Goal: Task Accomplishment & Management: Use online tool/utility

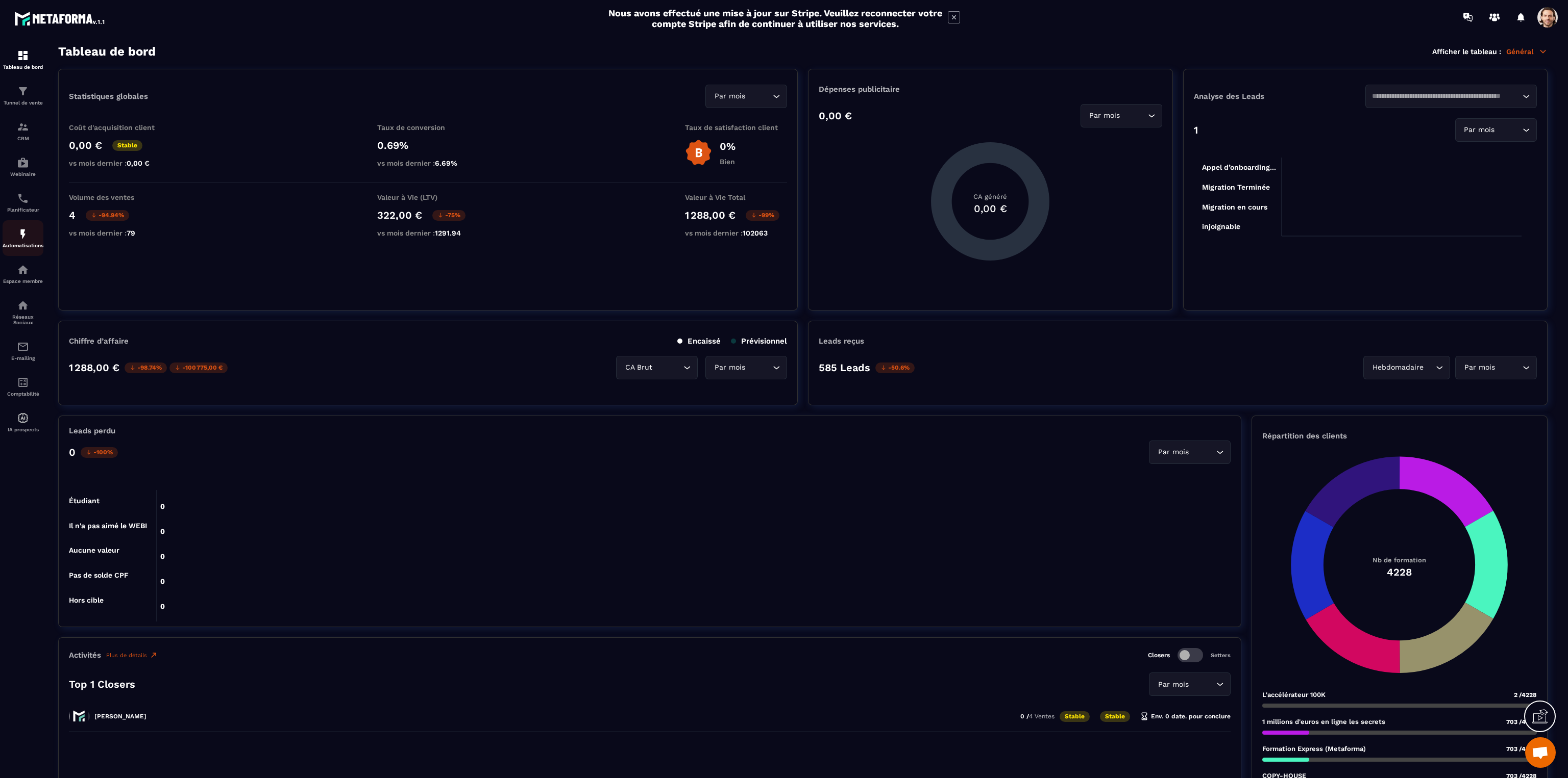
click at [10, 235] on div "Automatisations" at bounding box center [23, 238] width 41 height 21
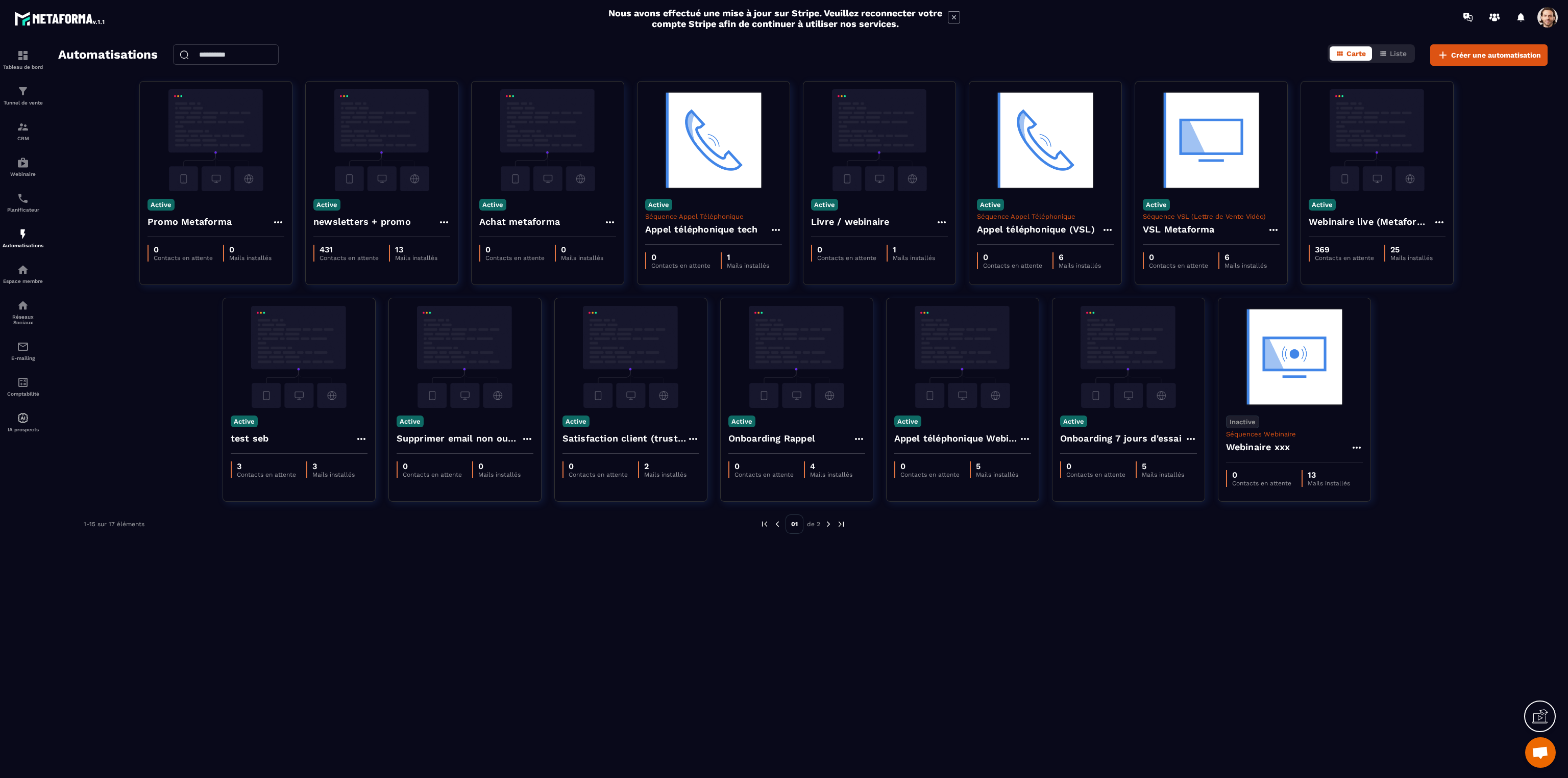
click at [1554, 18] on span at bounding box center [1547, 17] width 21 height 21
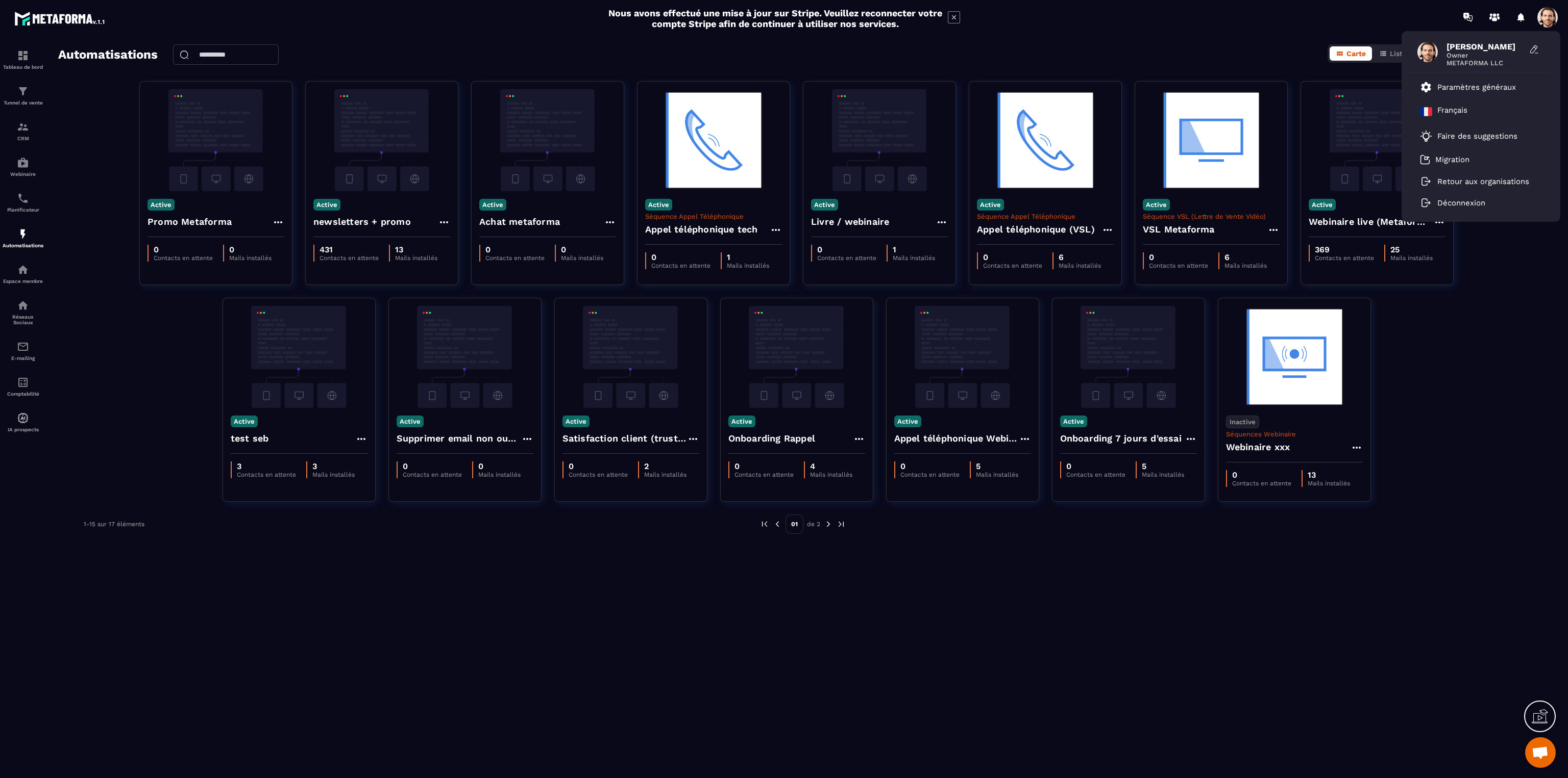
click at [1554, 18] on span at bounding box center [1547, 17] width 21 height 21
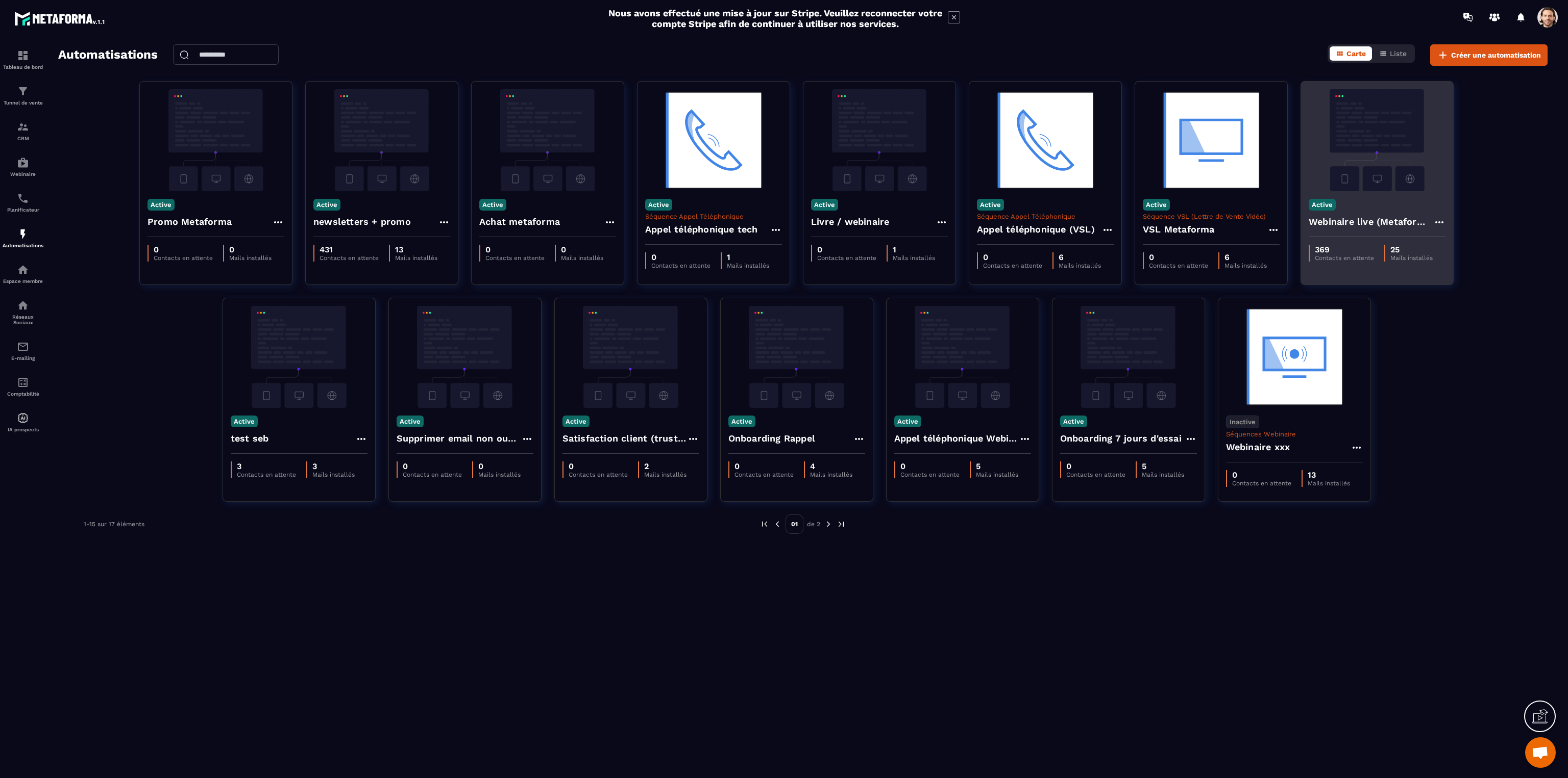
click at [1389, 216] on h4 "Webinaire live (Metaforma)" at bounding box center [1370, 222] width 125 height 15
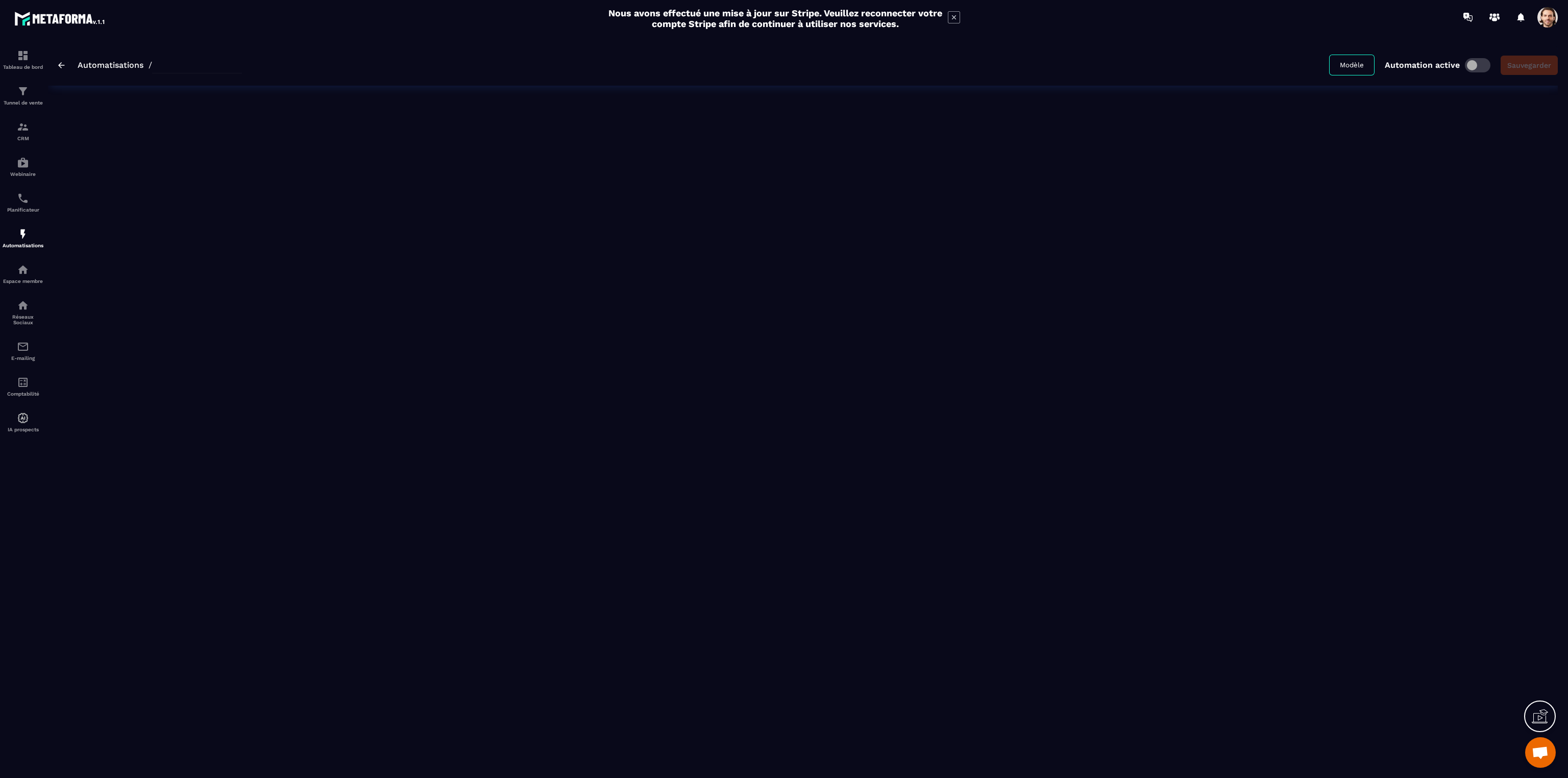
type input "**********"
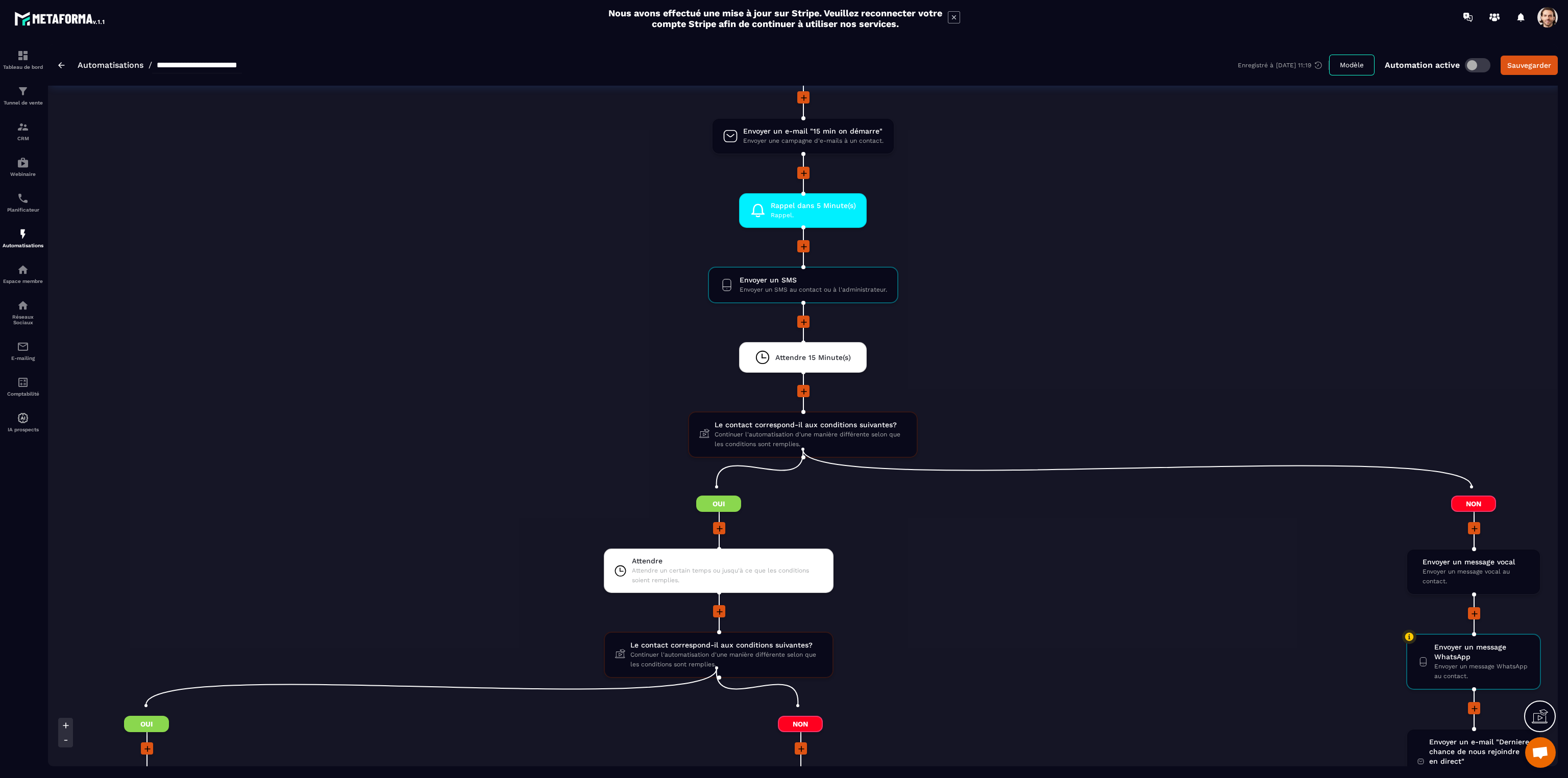
scroll to position [1071, 0]
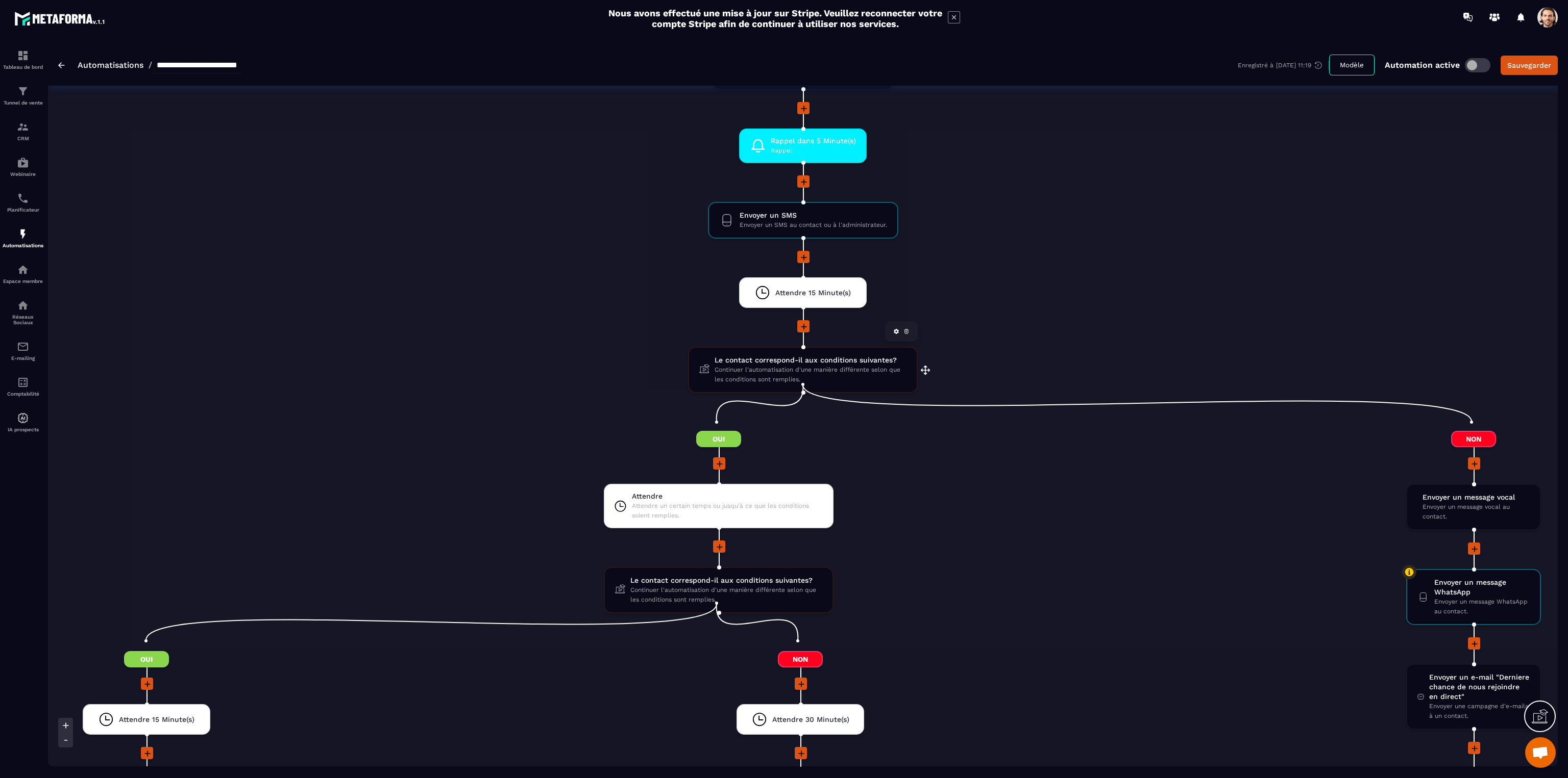
click at [803, 356] on span "Le contact correspond-il aux conditions suivantes?" at bounding box center [810, 360] width 192 height 9
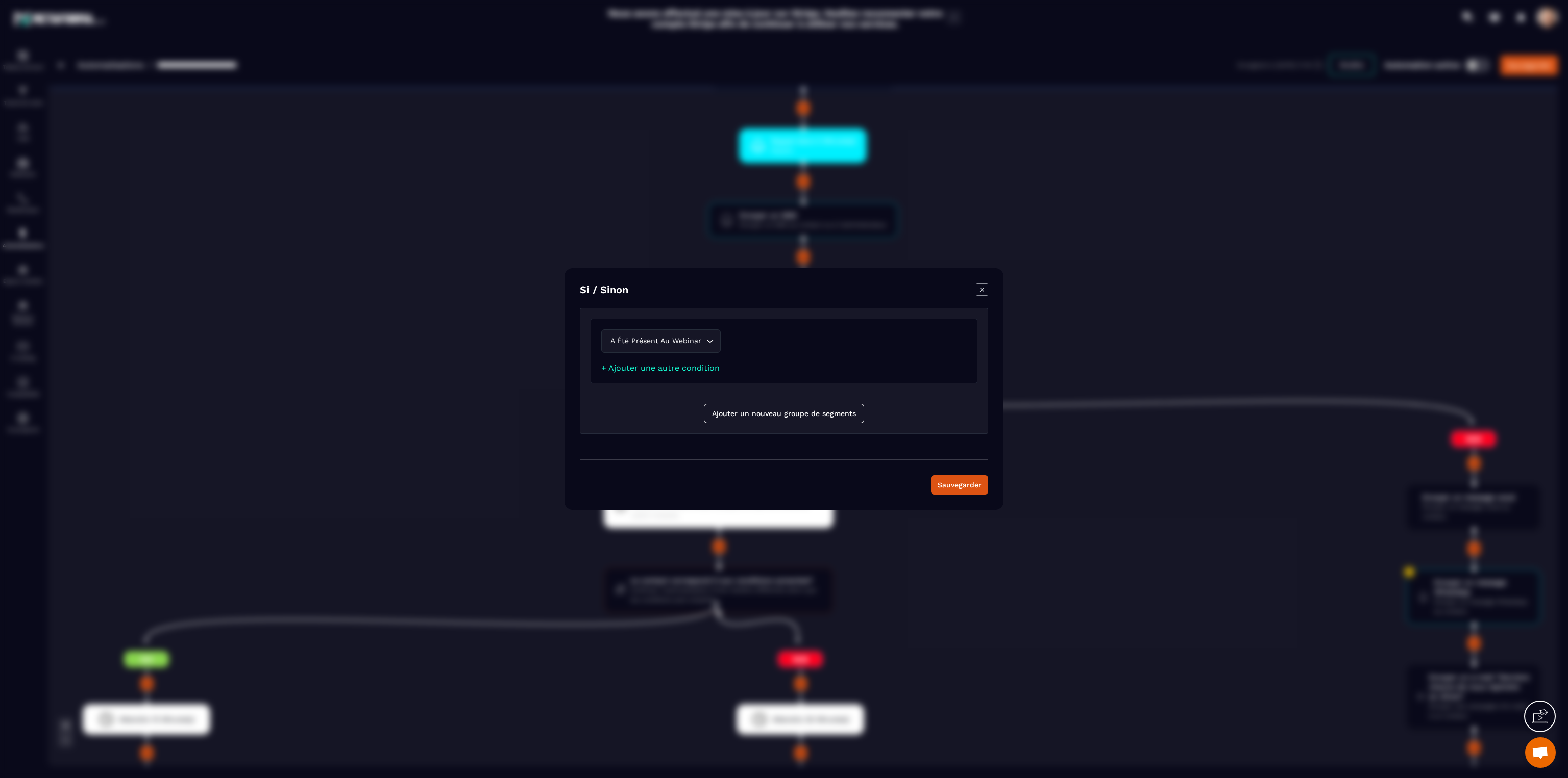
click at [979, 291] on icon "Modal window" at bounding box center [982, 289] width 12 height 12
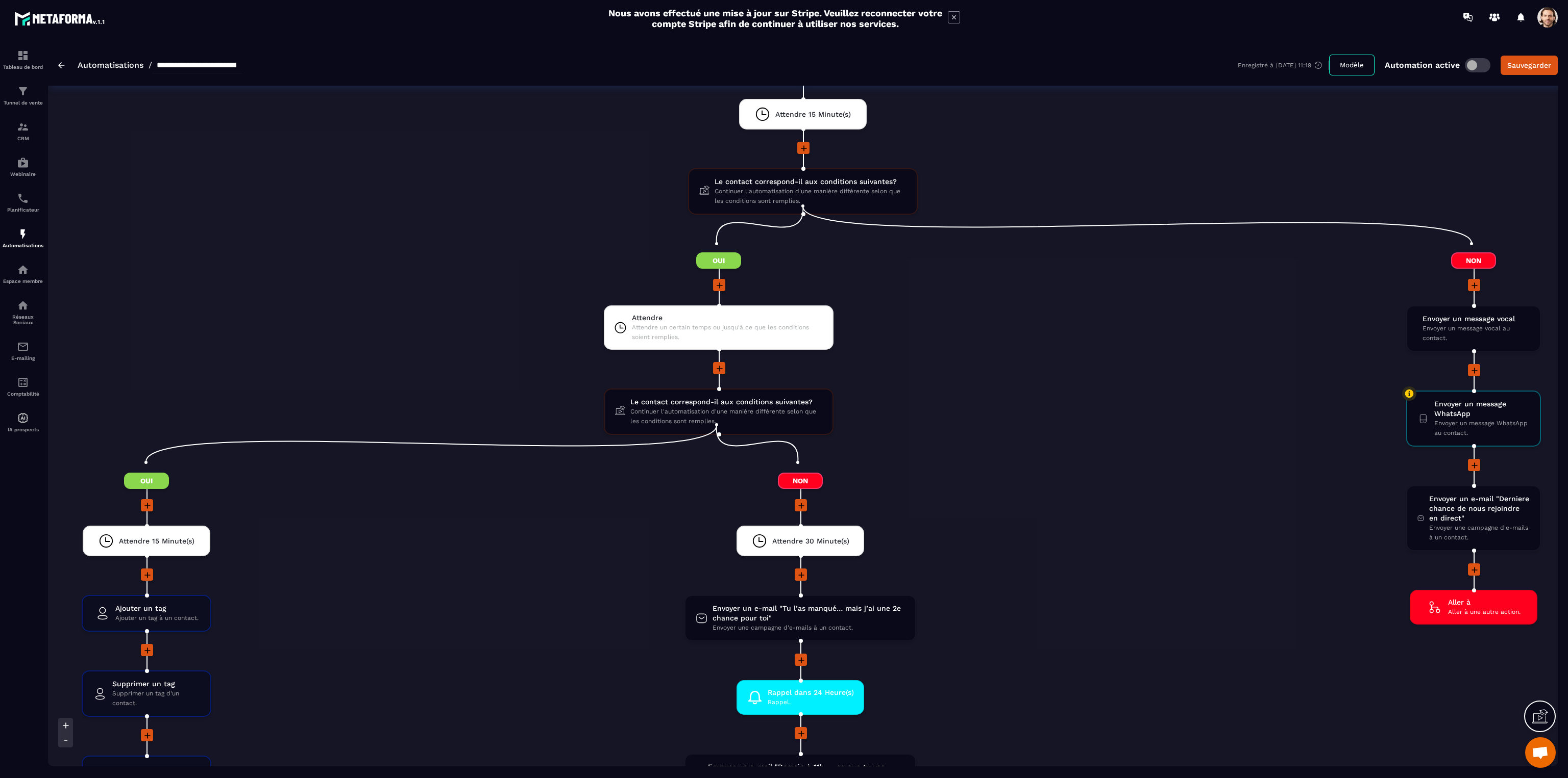
scroll to position [1301, 0]
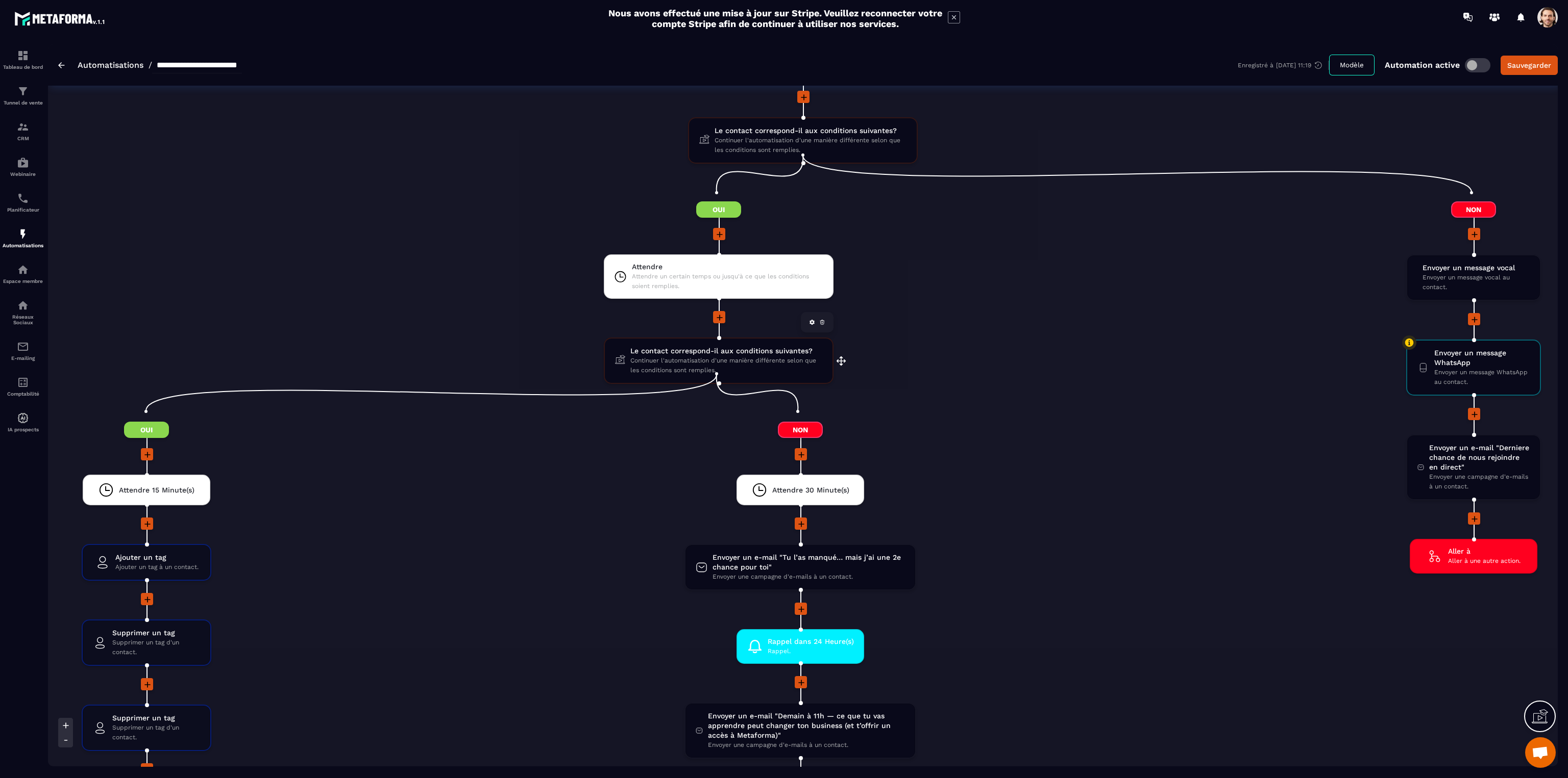
click at [717, 356] on span "Continuer l'automatisation d'une manière différente selon que les conditions so…" at bounding box center [726, 366] width 192 height 20
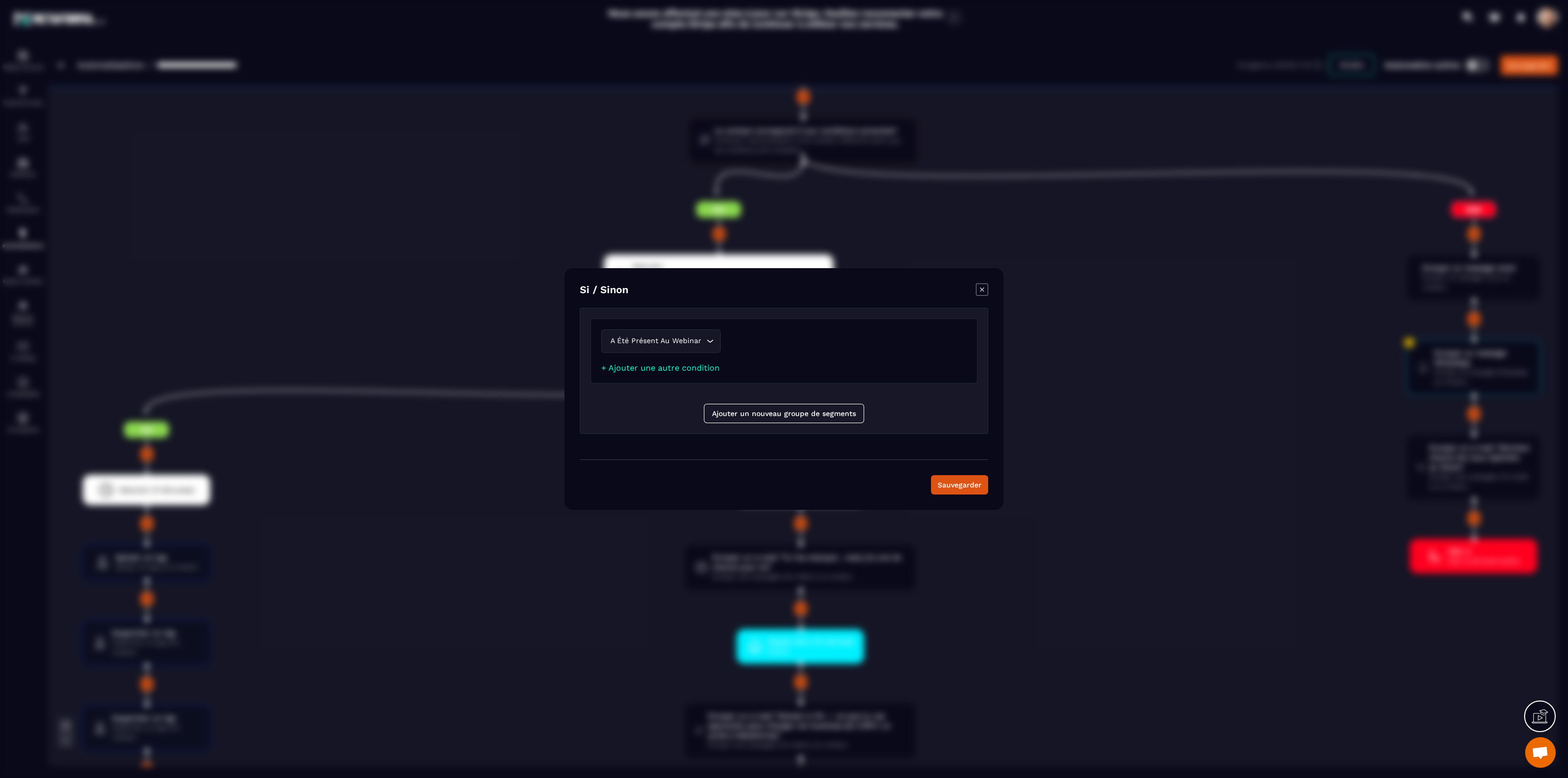
click at [977, 290] on icon "Modal window" at bounding box center [982, 289] width 12 height 12
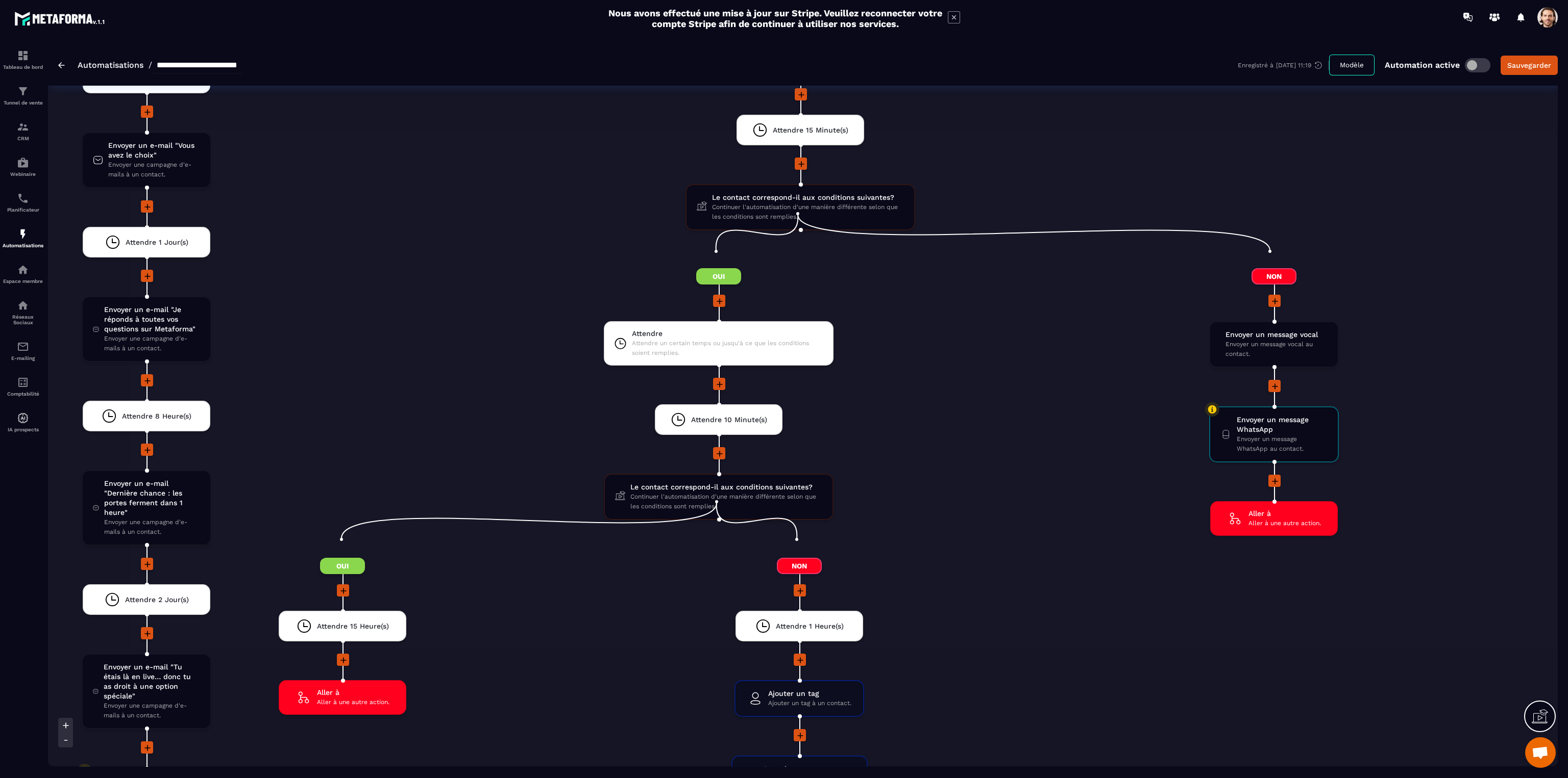
scroll to position [2601, 0]
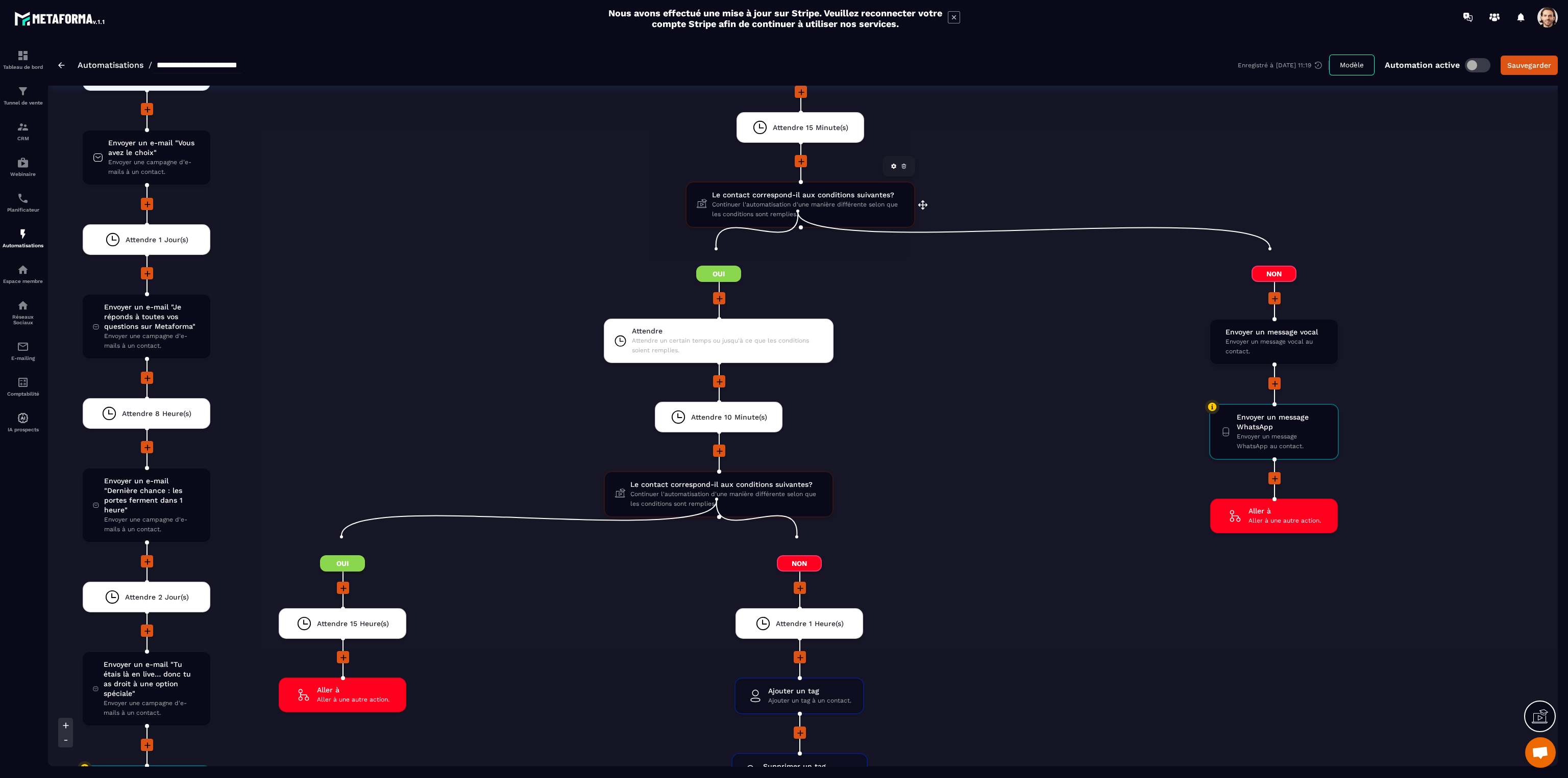
click at [752, 200] on span "Continuer l'automatisation d'une manière différente selon que les conditions so…" at bounding box center [808, 210] width 192 height 20
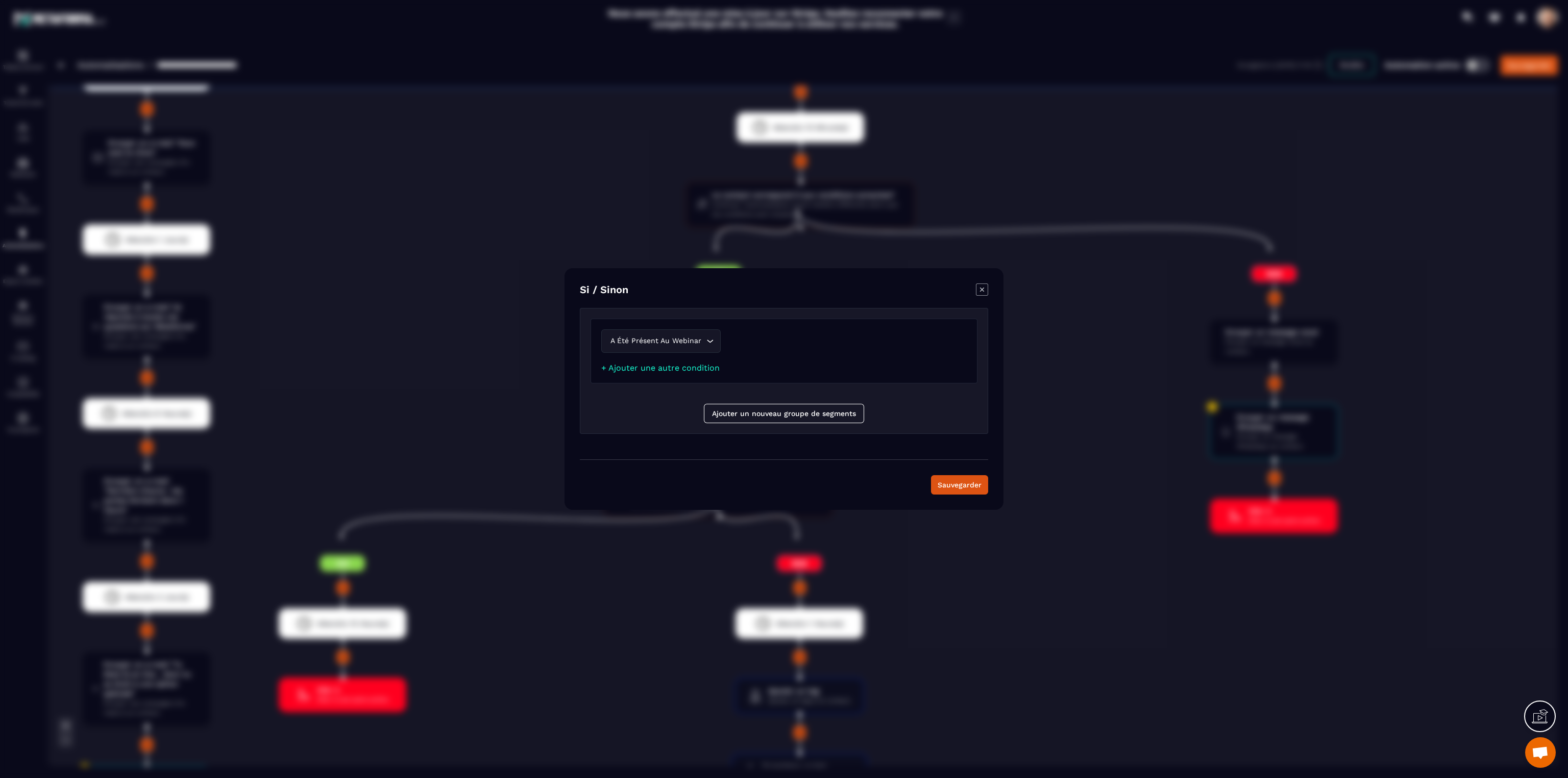
click at [982, 290] on icon "Modal window" at bounding box center [981, 289] width 4 height 4
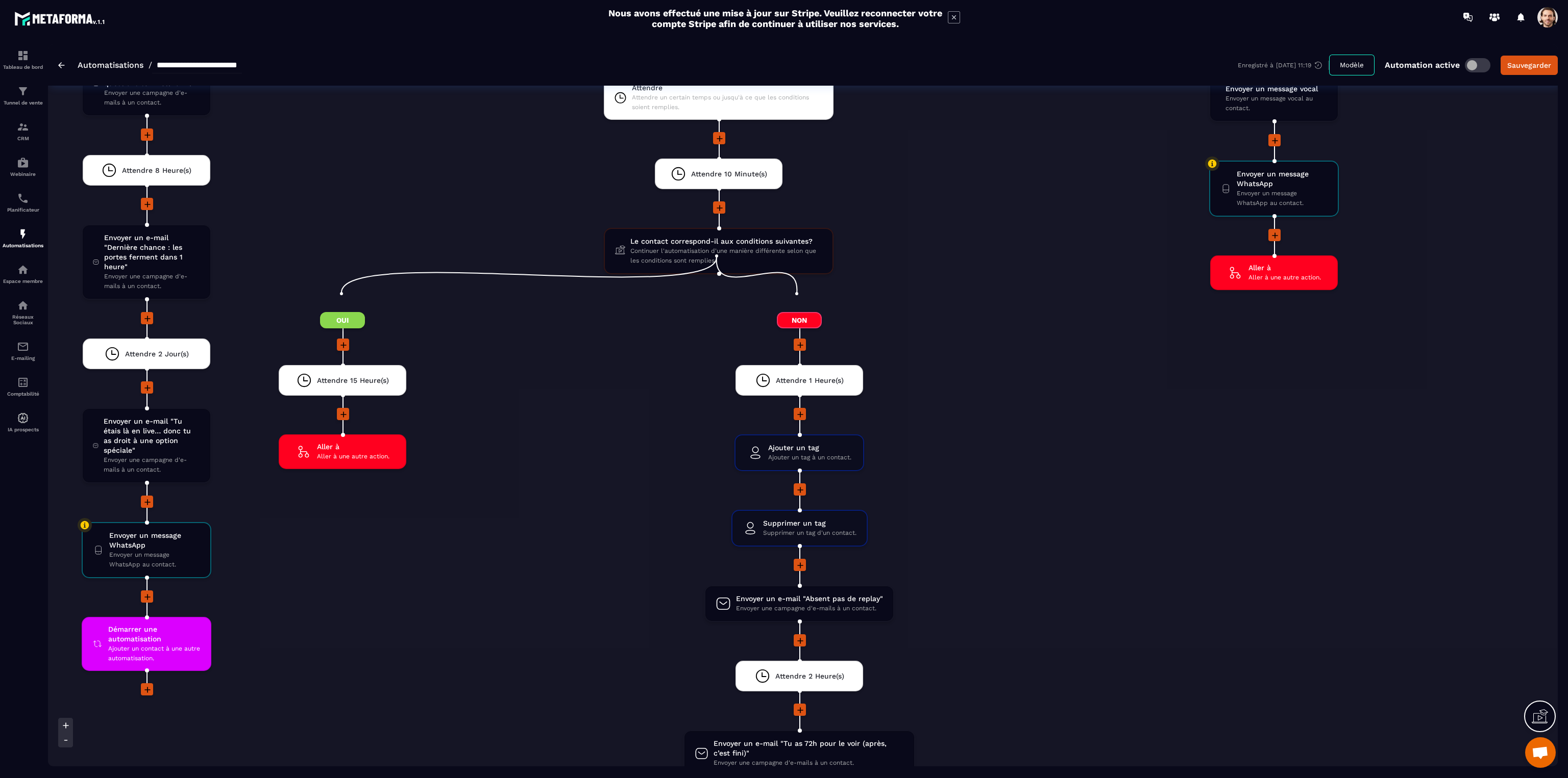
scroll to position [2907, 0]
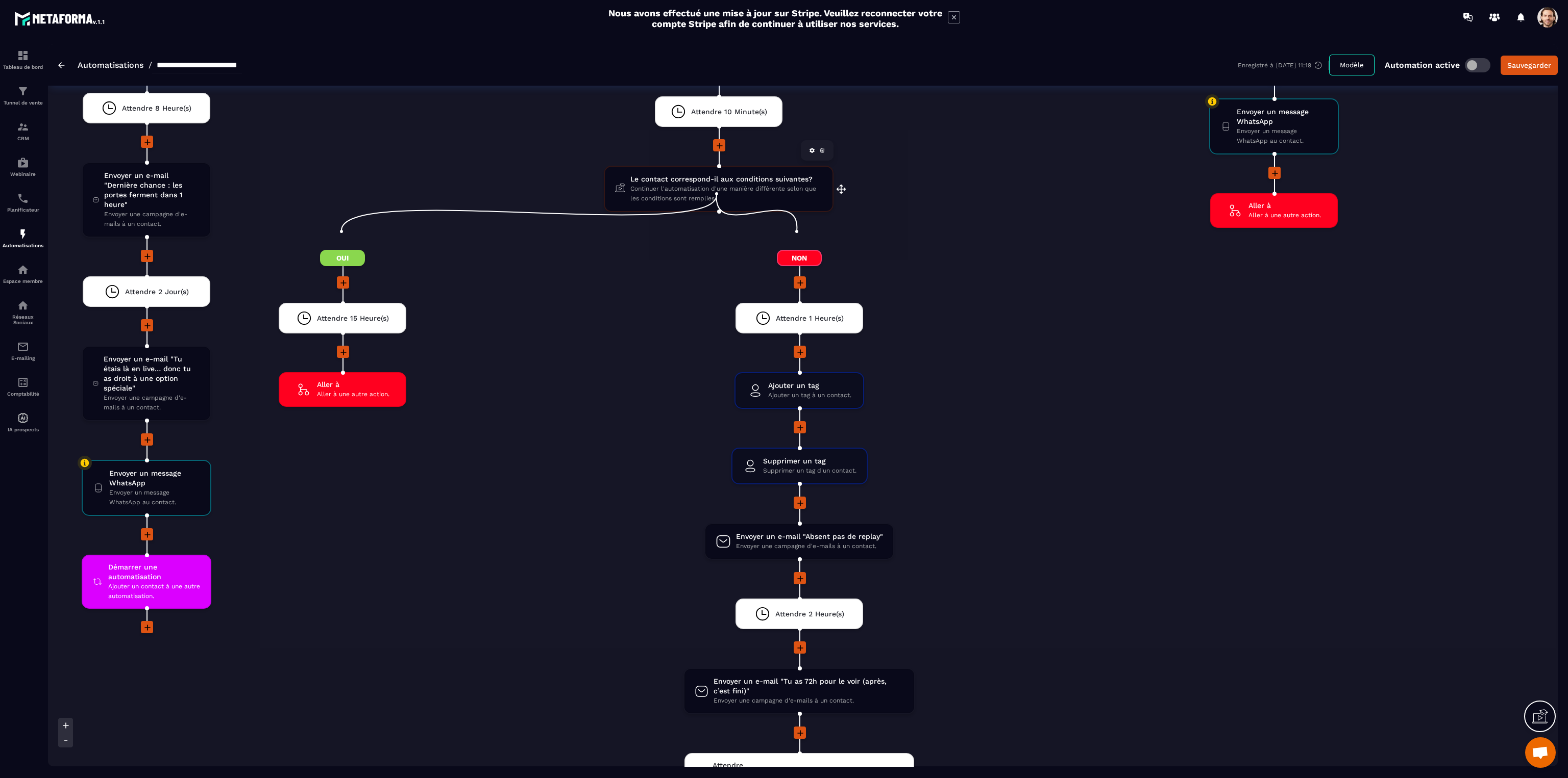
click at [661, 184] on span "Continuer l'automatisation d'une manière différente selon que les conditions so…" at bounding box center [726, 193] width 192 height 20
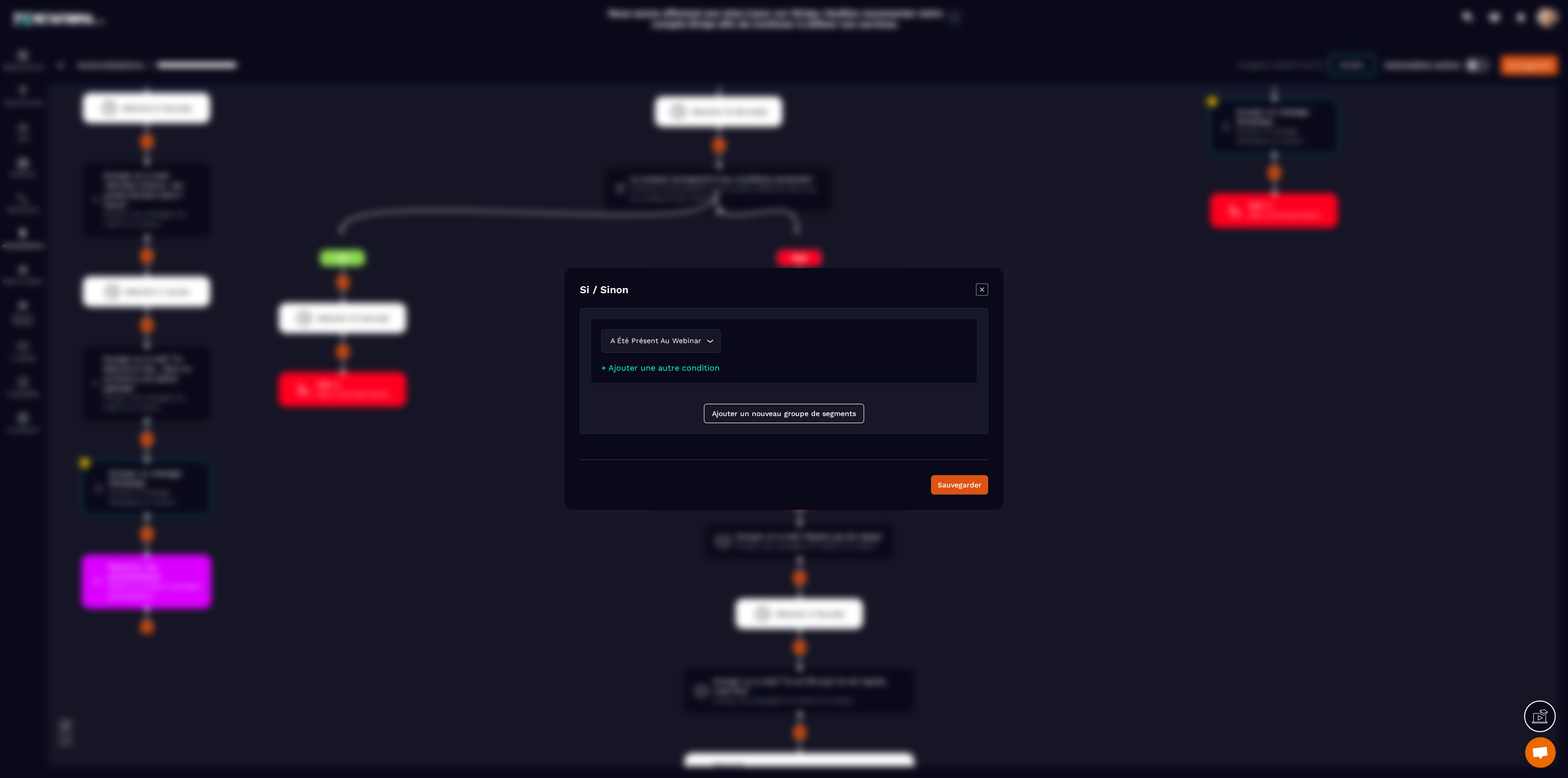
click at [979, 286] on icon "Modal window" at bounding box center [982, 289] width 12 height 12
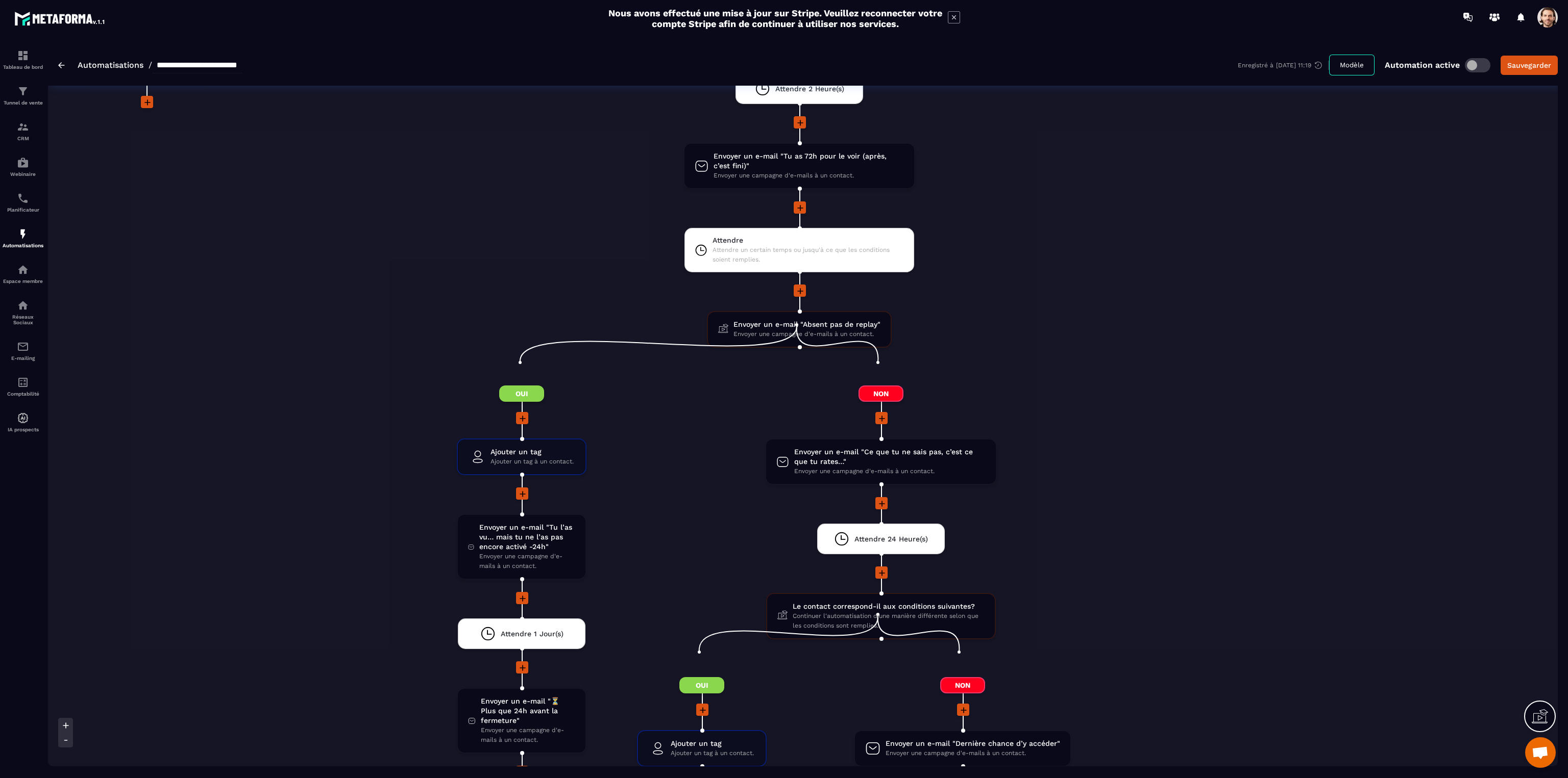
scroll to position [3595, 0]
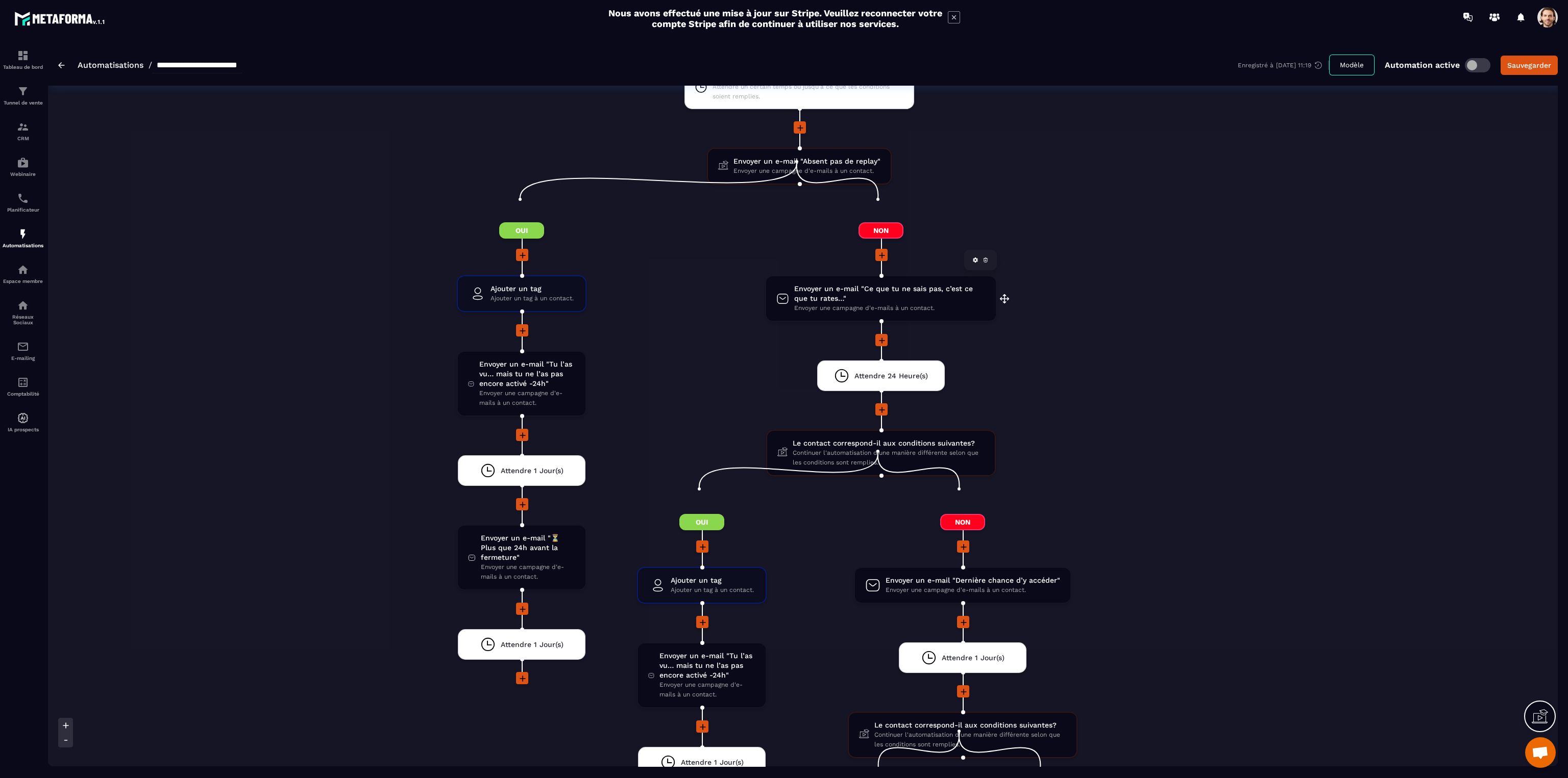
click at [868, 284] on span "Envoyer un e-mail "Ce que tu ne sais pas, c’est ce que tu rates…"" at bounding box center [889, 294] width 192 height 20
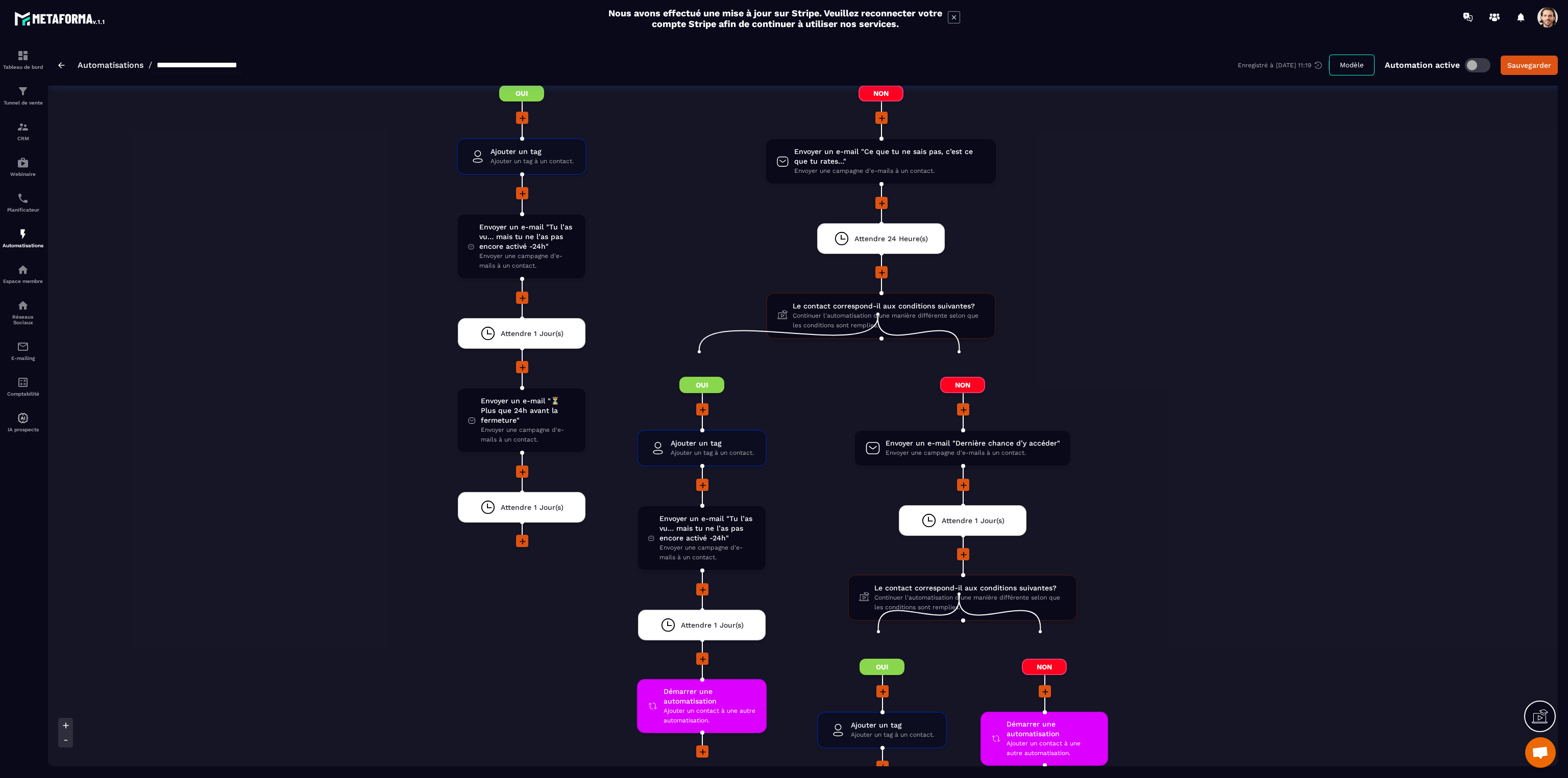
scroll to position [3672, 0]
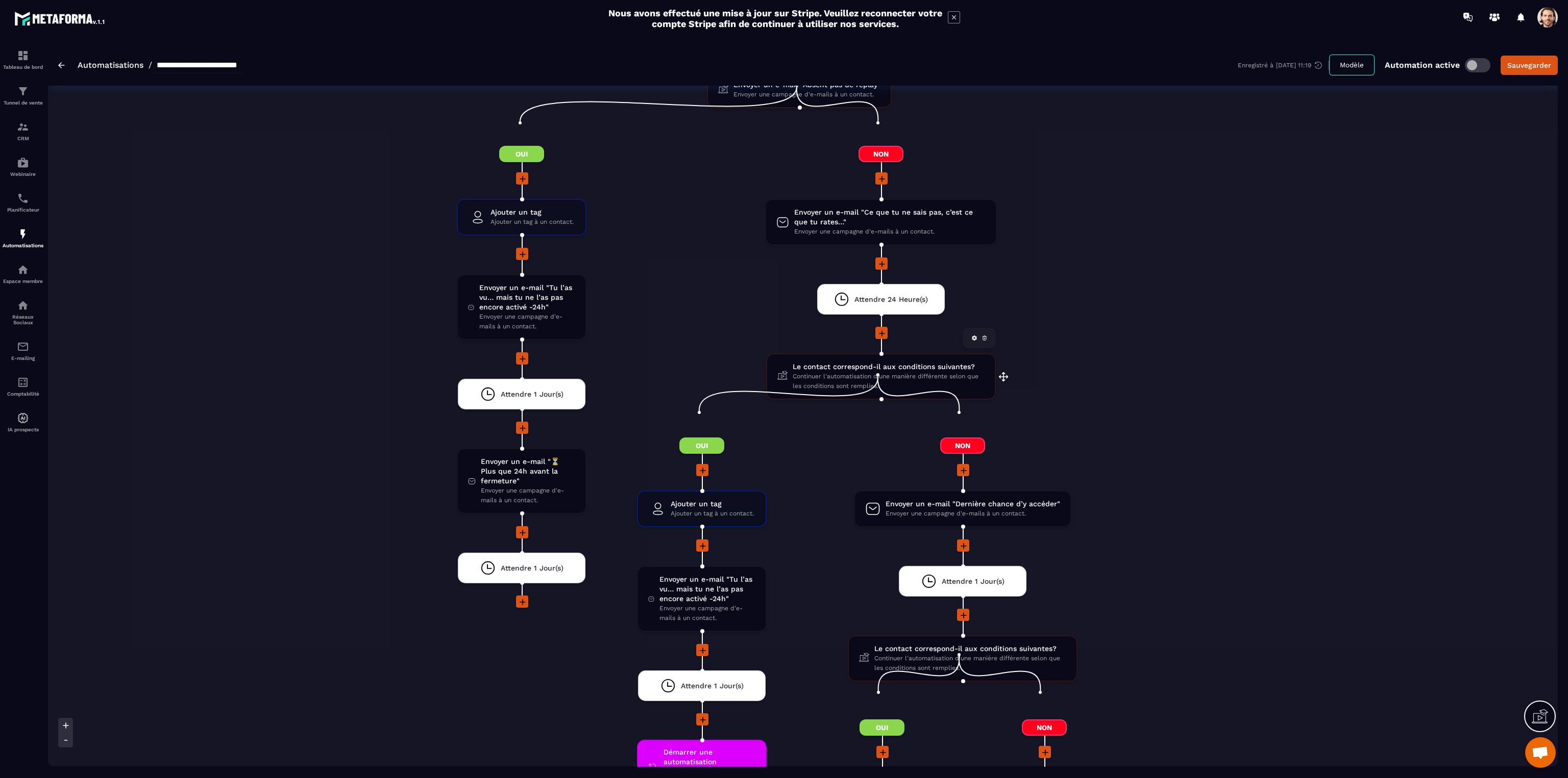
click at [854, 372] on span "Continuer l'automatisation d'une manière différente selon que les conditions so…" at bounding box center [888, 381] width 192 height 20
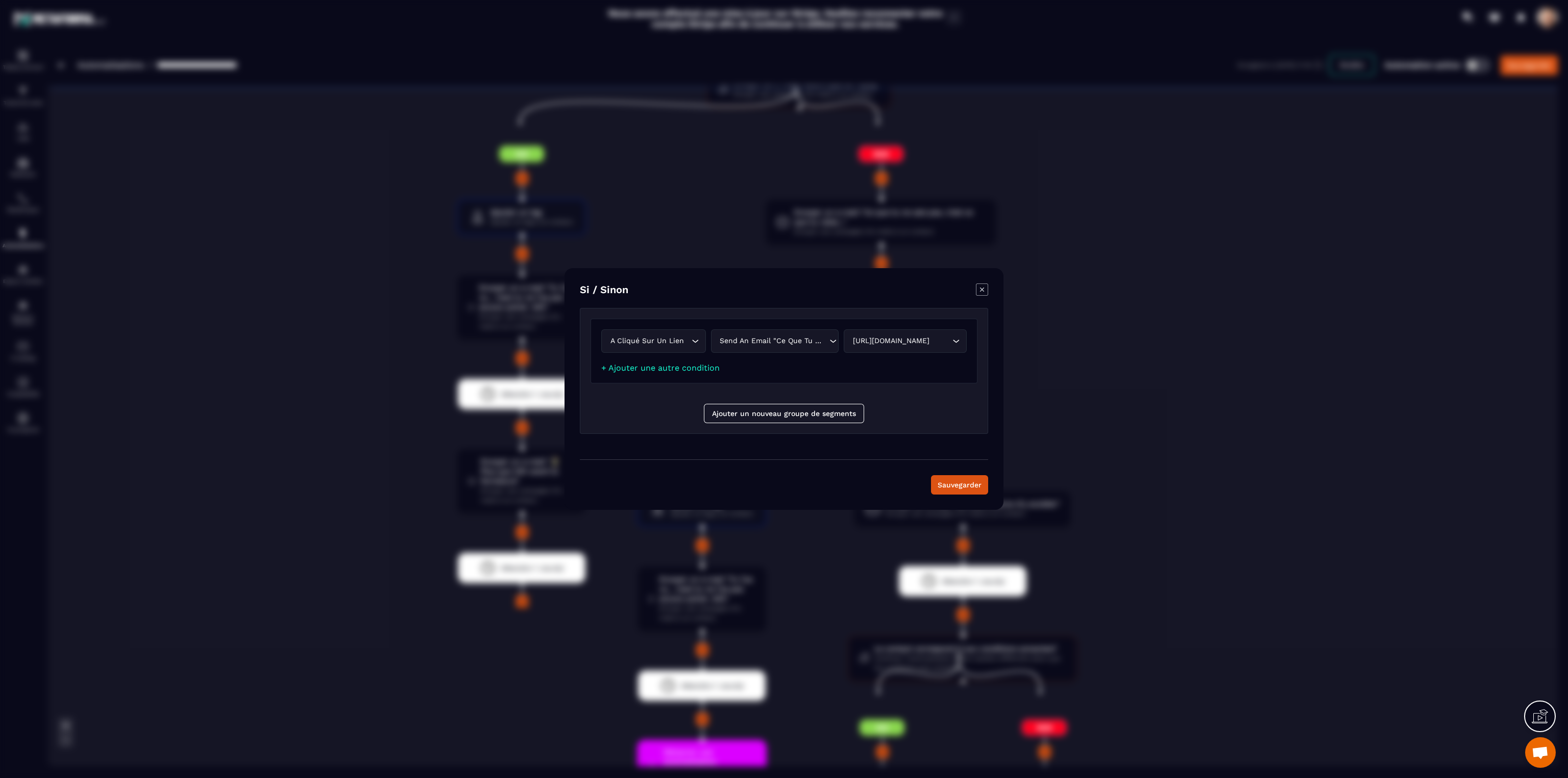
click at [980, 289] on icon "Modal window" at bounding box center [981, 289] width 4 height 4
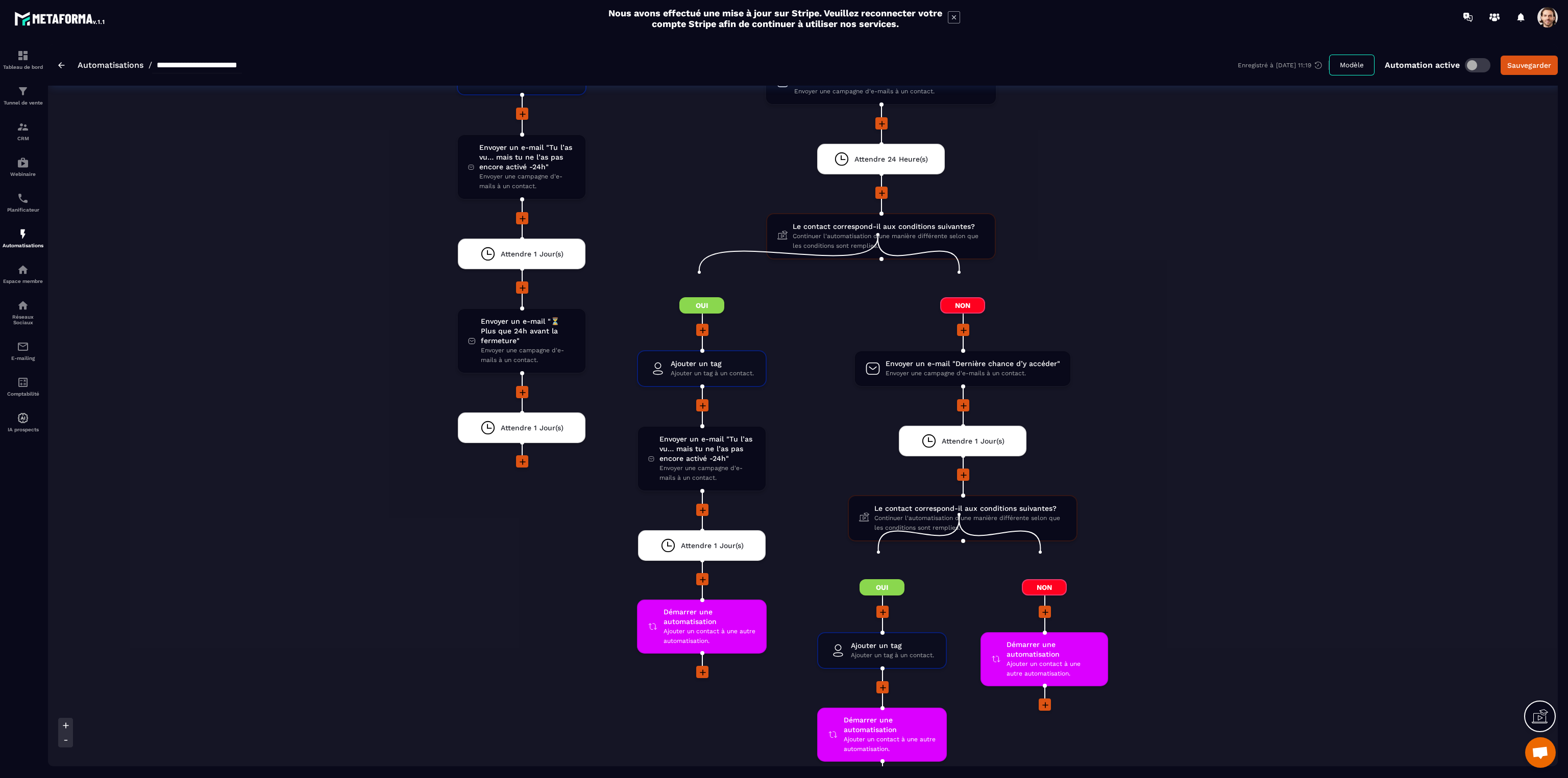
scroll to position [3825, 0]
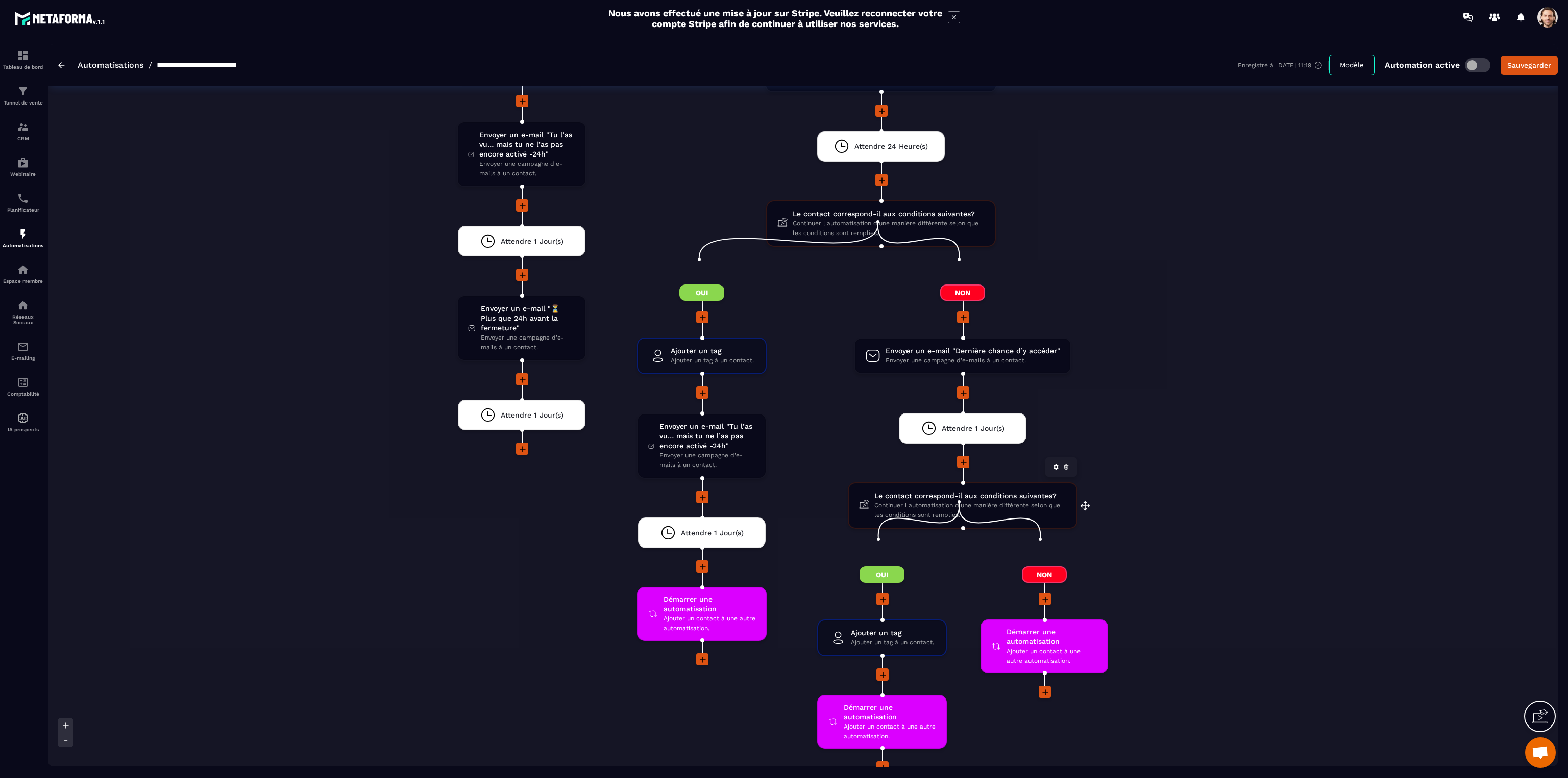
click at [890, 491] on span "Le contact correspond-il aux conditions suivantes?" at bounding box center [969, 495] width 192 height 9
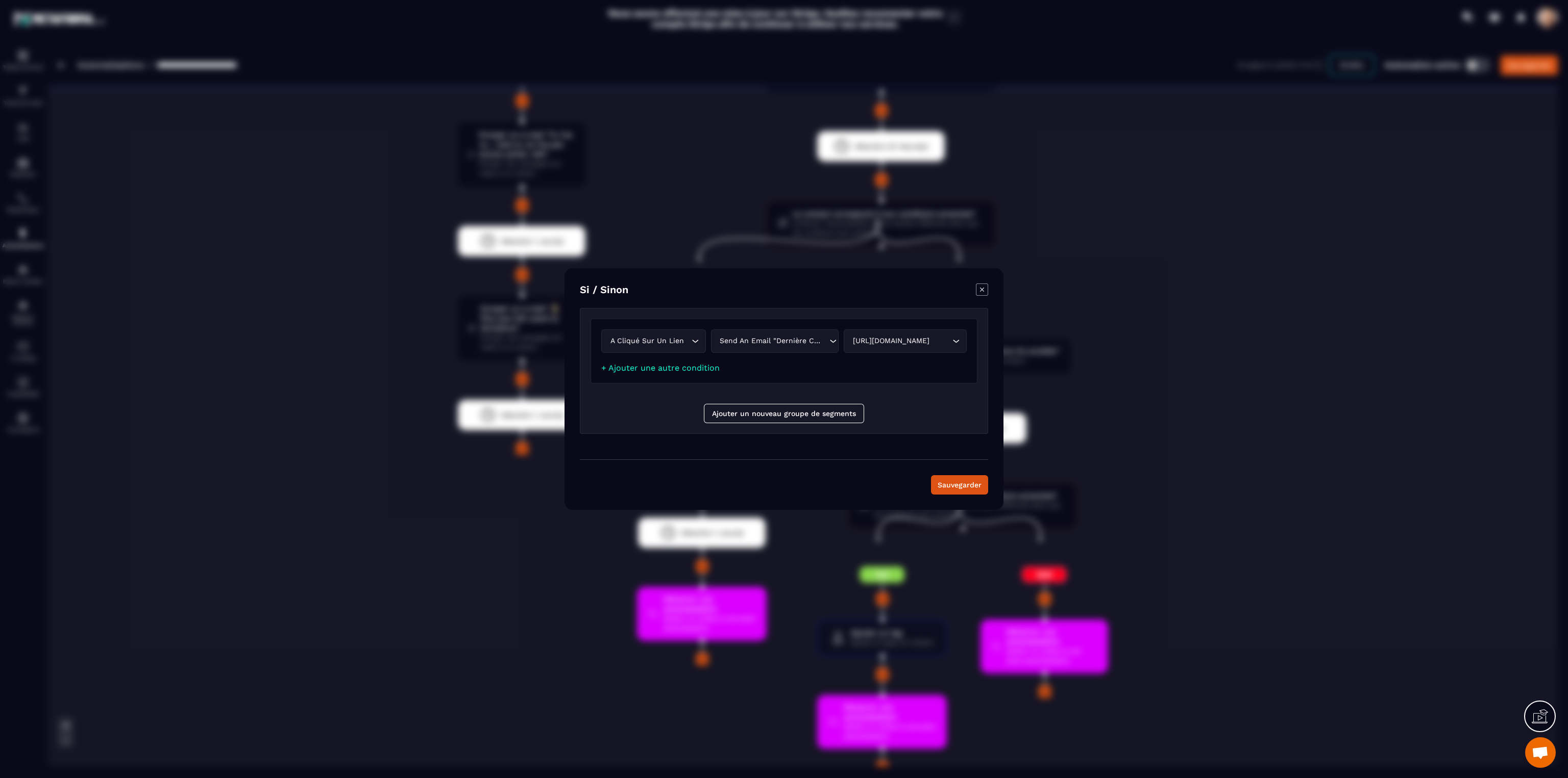
click at [979, 290] on icon "Modal window" at bounding box center [982, 289] width 12 height 12
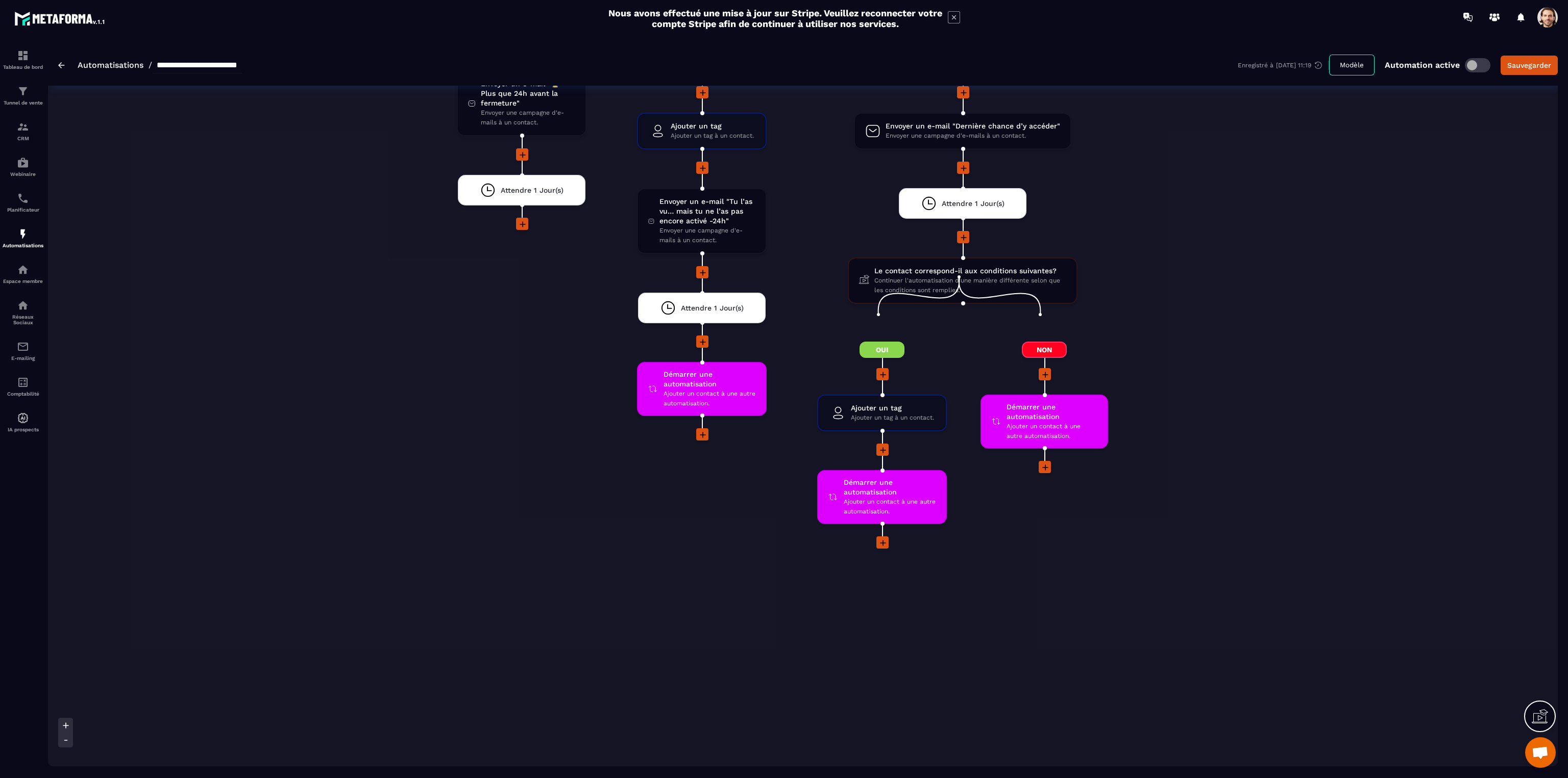
scroll to position [3744, 0]
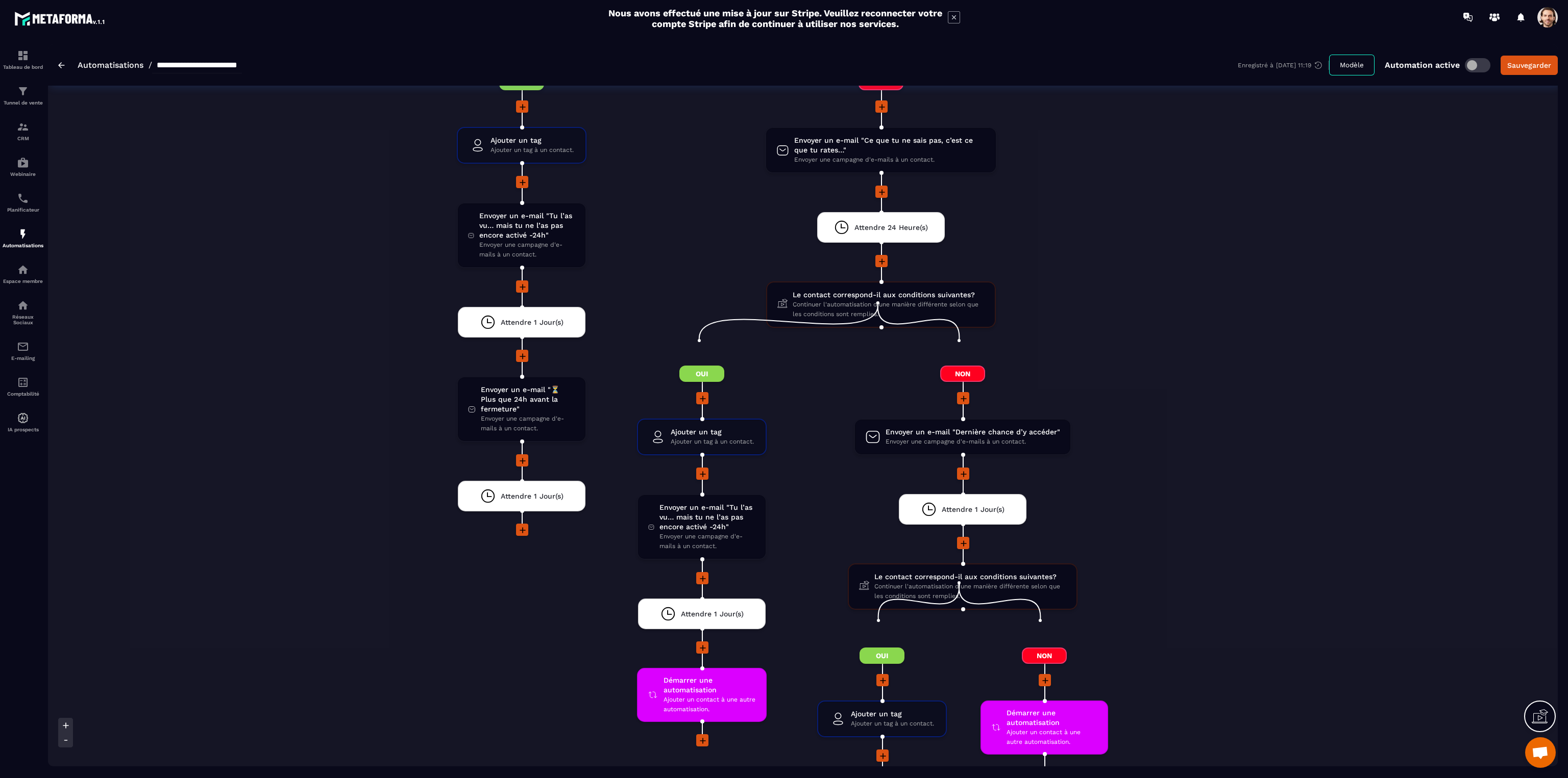
click at [1547, 22] on span at bounding box center [1547, 17] width 21 height 21
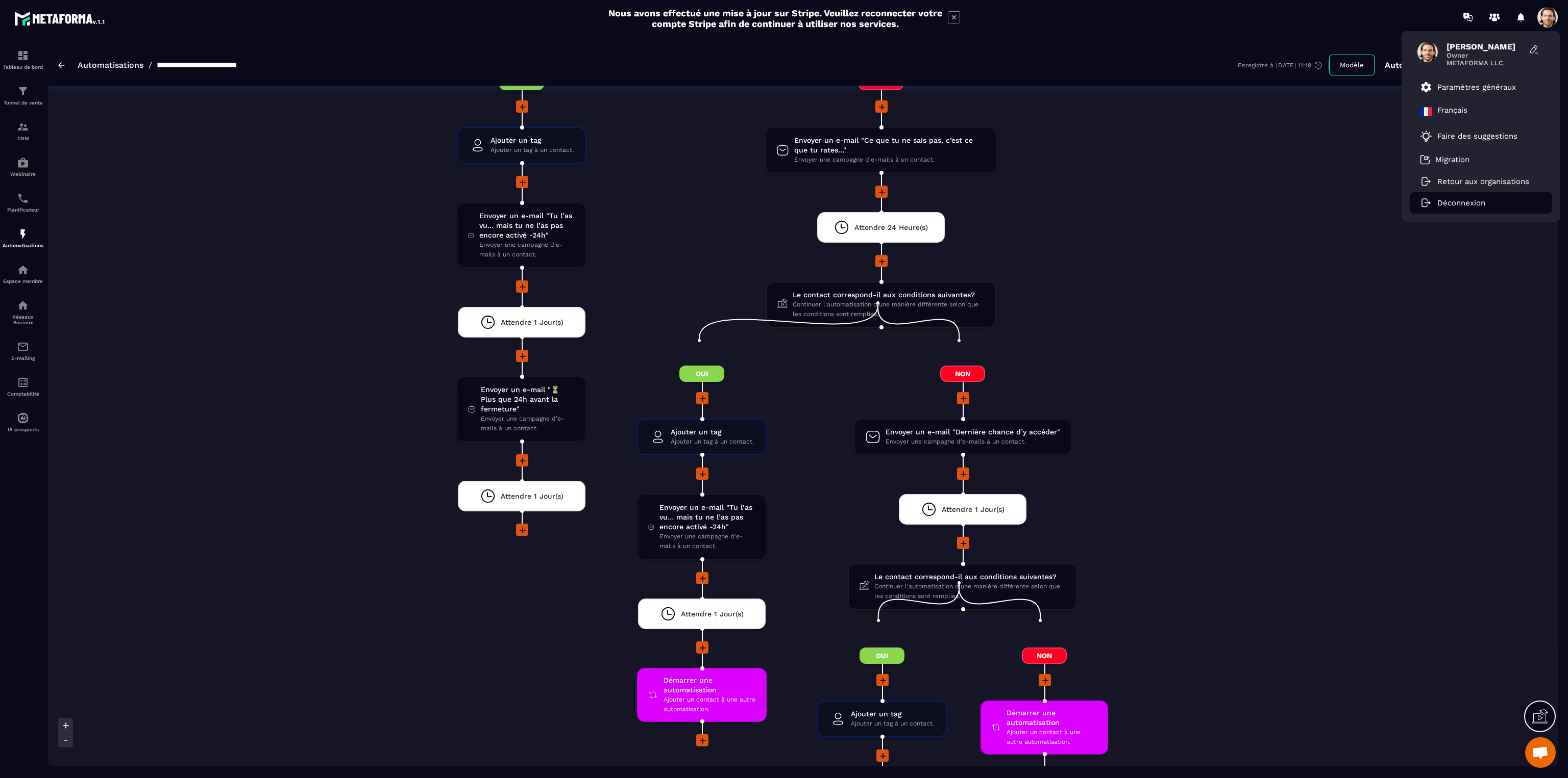
click at [1469, 203] on p "Déconnexion" at bounding box center [1461, 203] width 48 height 9
